Goal: Task Accomplishment & Management: Use online tool/utility

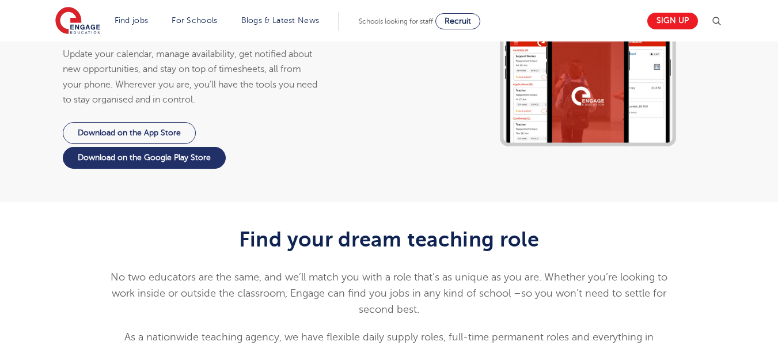
scroll to position [1212, 0]
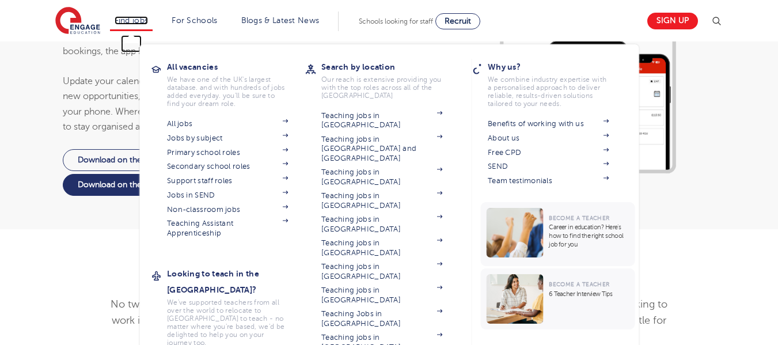
click at [119, 18] on link "Find jobs" at bounding box center [132, 20] width 34 height 9
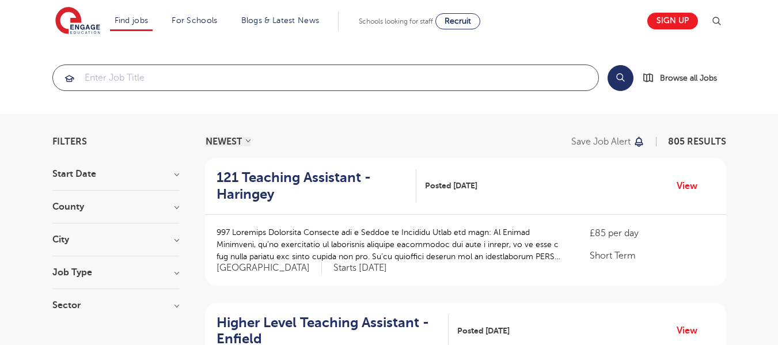
click at [366, 82] on input "search" at bounding box center [325, 77] width 545 height 25
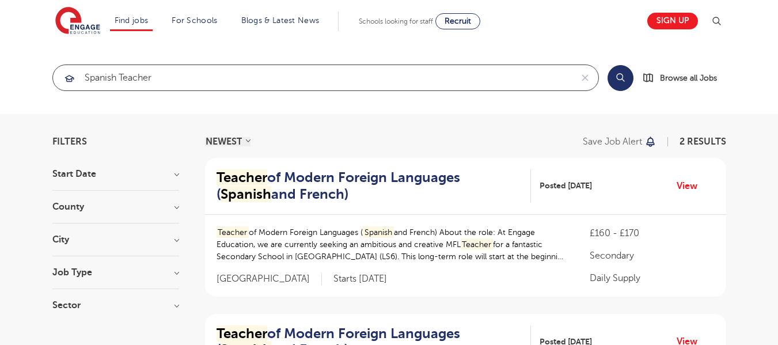
type input "spanish teacher"
click button "Submit" at bounding box center [0, 0] width 0 height 0
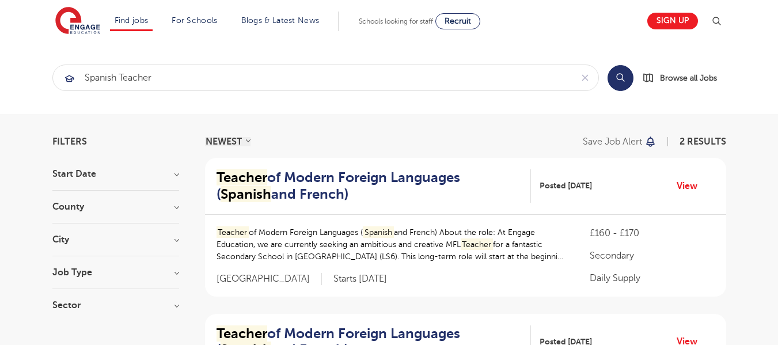
click at [105, 213] on div "County Leeds 2 Show more" at bounding box center [115, 212] width 127 height 21
click at [130, 199] on section "Start Date September 2 Show more County Leeds 2 Show more City Leeds 2 Show mor…" at bounding box center [115, 245] width 127 height 152
click at [176, 209] on h3 "County" at bounding box center [115, 206] width 127 height 9
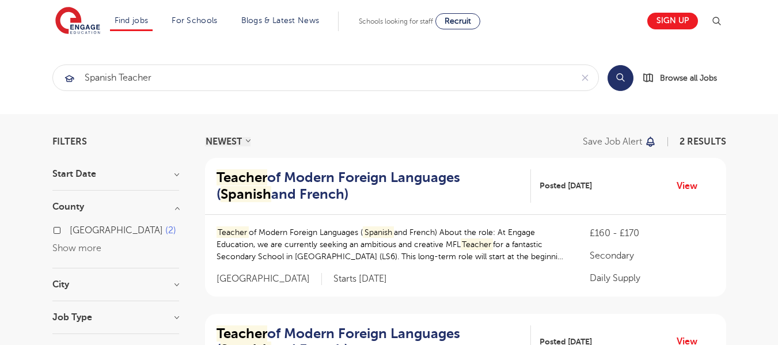
click at [176, 175] on h3 "Start Date" at bounding box center [115, 173] width 127 height 9
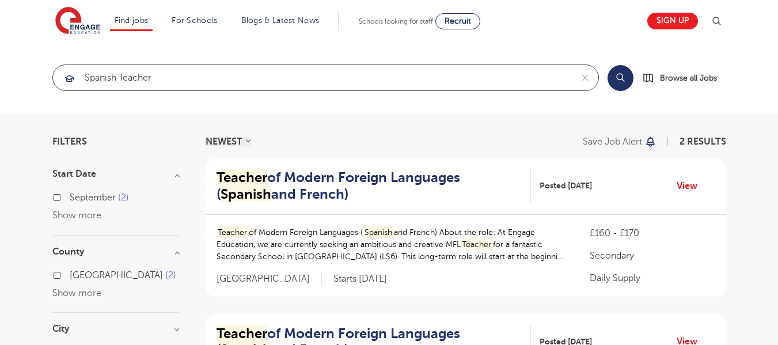
click at [249, 77] on input "spanish teacher" at bounding box center [312, 77] width 519 height 25
